Goal: Task Accomplishment & Management: Use online tool/utility

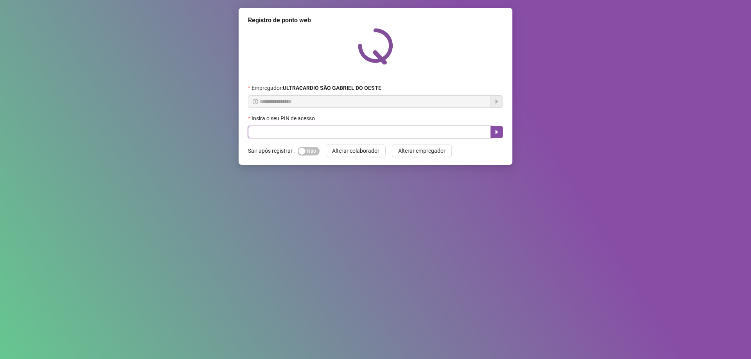
click at [312, 133] on input "text" at bounding box center [369, 132] width 243 height 13
click at [257, 130] on input "text" at bounding box center [369, 132] width 243 height 13
type input "*****"
click at [499, 132] on icon "caret-right" at bounding box center [496, 132] width 6 height 6
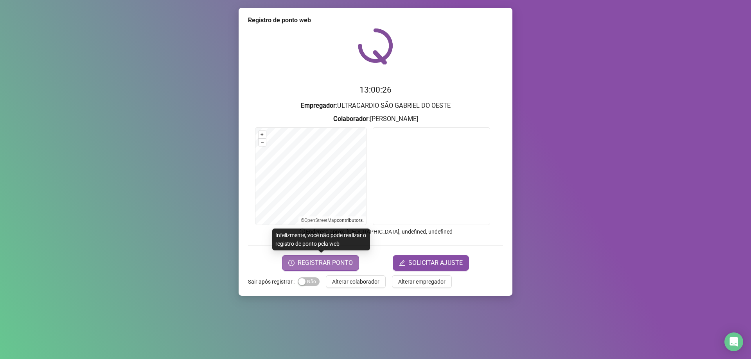
click at [332, 260] on span "REGISTRAR PONTO" at bounding box center [325, 262] width 55 height 9
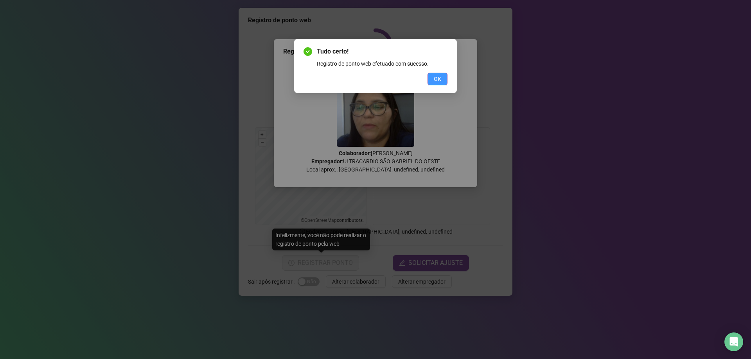
click at [439, 80] on span "OK" at bounding box center [437, 79] width 7 height 9
